Goal: Task Accomplishment & Management: Complete application form

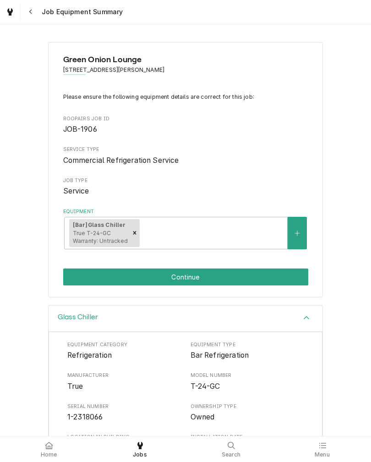
click at [73, 278] on button "Continue" at bounding box center [185, 277] width 245 height 17
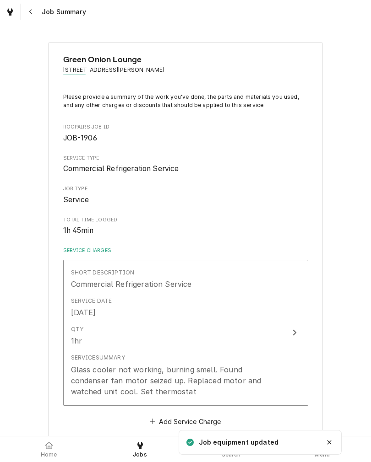
click at [276, 318] on div "Service Date Oct 8, 2025" at bounding box center [176, 307] width 210 height 28
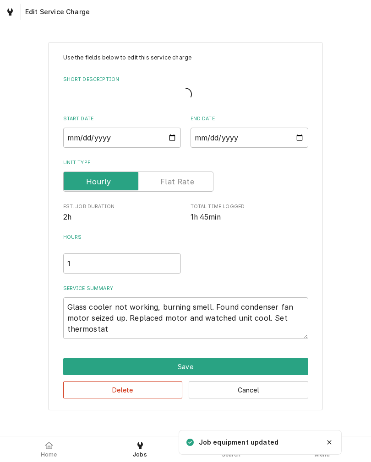
type textarea "x"
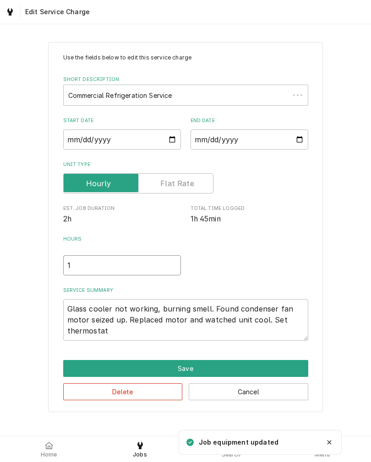
click at [80, 264] on input "1" at bounding box center [122, 265] width 118 height 20
type textarea "x"
type input "1.5"
click at [319, 205] on div "Use the fields below to edit this service charge Short Description Commercial R…" at bounding box center [185, 227] width 275 height 370
click at [70, 369] on button "Save" at bounding box center [185, 368] width 245 height 17
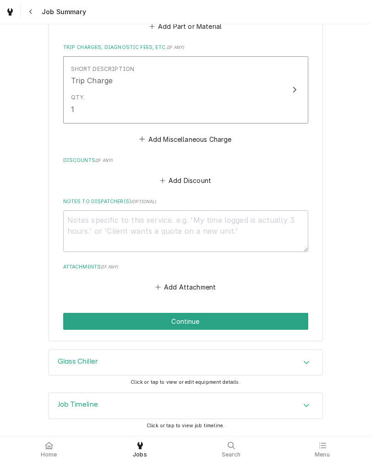
scroll to position [569, 0]
click at [281, 316] on button "Continue" at bounding box center [185, 321] width 245 height 17
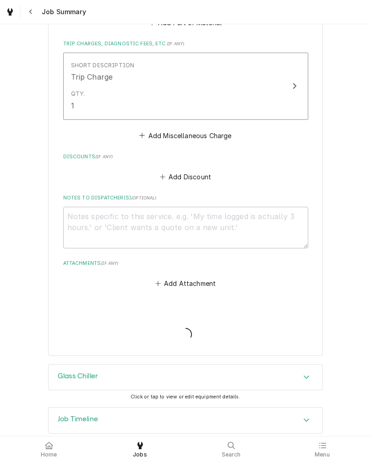
type textarea "x"
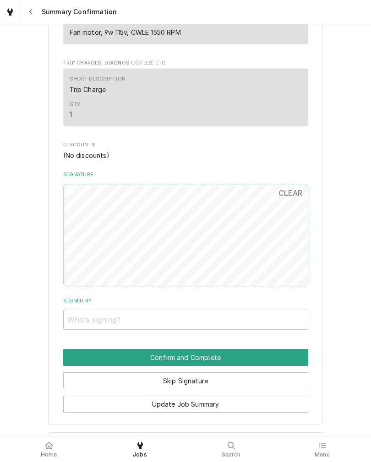
scroll to position [532, 0]
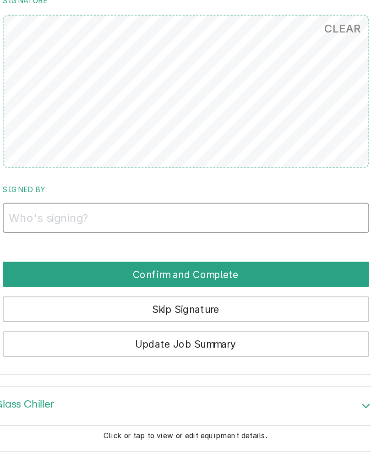
click at [233, 238] on input "Signed By" at bounding box center [185, 248] width 245 height 20
type input "[PERSON_NAME]"
click at [63, 278] on button "Confirm and Complete" at bounding box center [185, 286] width 245 height 17
